Goal: Task Accomplishment & Management: Manage account settings

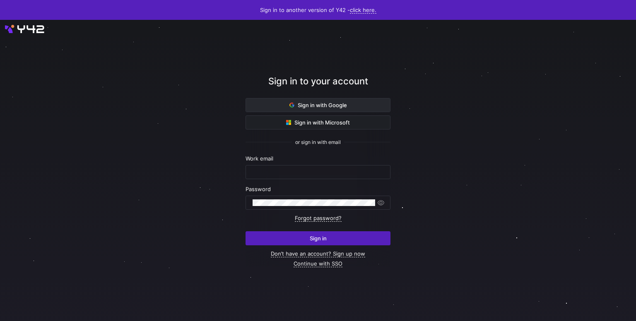
click at [328, 104] on span "Sign in with Google" at bounding box center [318, 105] width 58 height 7
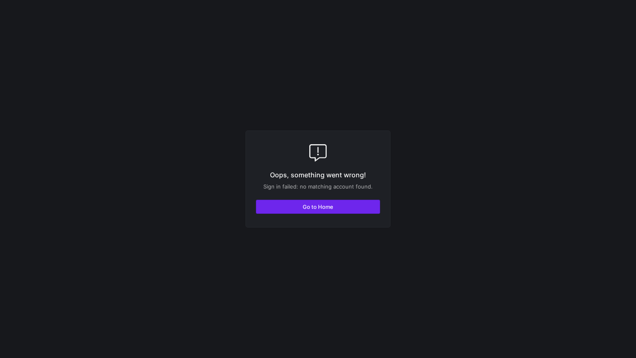
click at [319, 193] on div "Oops, something went wrong! Sign in failed: no matching account found. Go to Ho…" at bounding box center [317, 178] width 145 height 97
click at [319, 200] on span "button" at bounding box center [317, 206] width 123 height 13
